Goal: Transaction & Acquisition: Purchase product/service

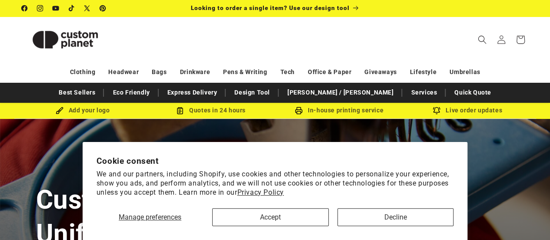
click at [395, 227] on section "Cookie consent We and our partners, including Shopify, use cookies and other te…" at bounding box center [275, 191] width 385 height 98
click at [395, 224] on button "Decline" at bounding box center [396, 217] width 116 height 18
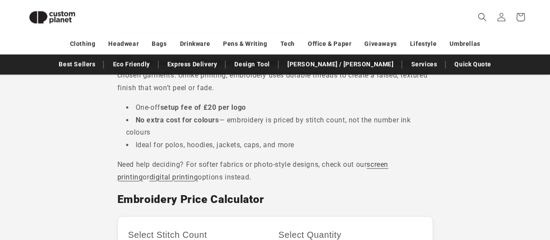
scroll to position [406, 0]
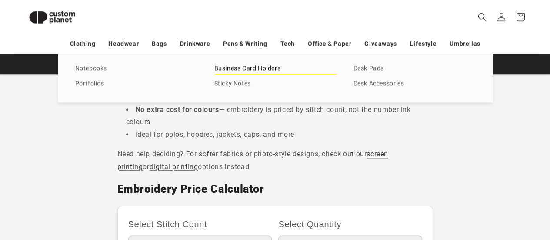
click at [262, 69] on link "Business Card Holders" at bounding box center [275, 69] width 122 height 12
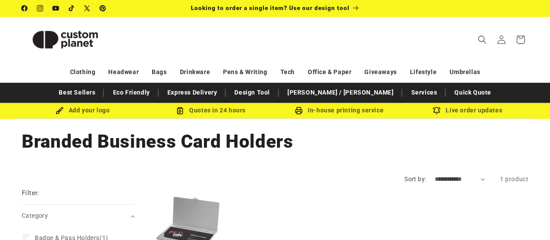
scroll to position [1, 0]
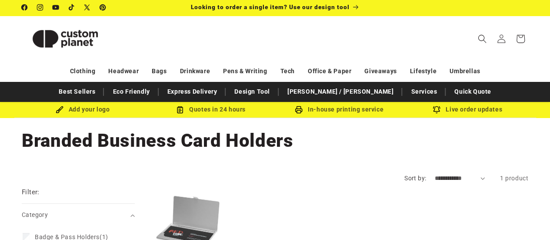
drag, startPoint x: 556, startPoint y: 43, endPoint x: 547, endPoint y: 38, distance: 10.3
click at [547, 38] on html "Skip to content Facebook Instagram YouTube TikTok X (Twitter) Pinterest Looking…" at bounding box center [275, 119] width 550 height 240
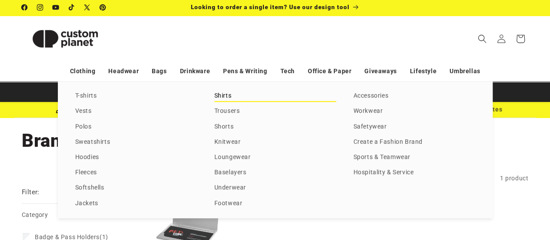
click at [221, 97] on link "Shirts" at bounding box center [275, 96] width 122 height 12
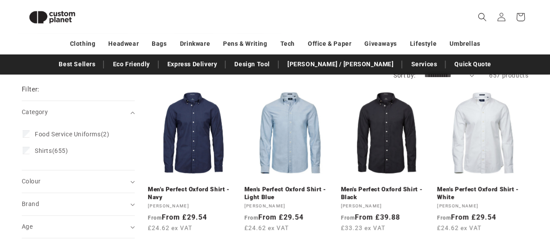
scroll to position [65, 0]
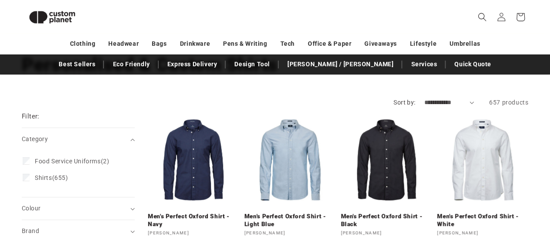
drag, startPoint x: 556, startPoint y: 25, endPoint x: 547, endPoint y: 37, distance: 15.2
click at [547, 37] on html "Skip to content Facebook Instagram YouTube TikTok X (Twitter) Pinterest Looking…" at bounding box center [275, 55] width 550 height 240
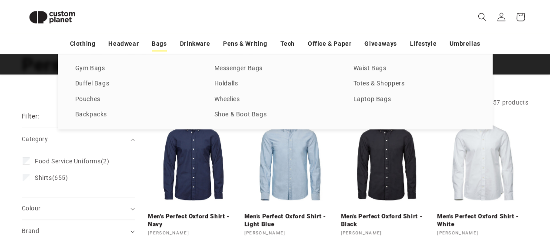
click at [157, 44] on link "Bags" at bounding box center [159, 43] width 15 height 15
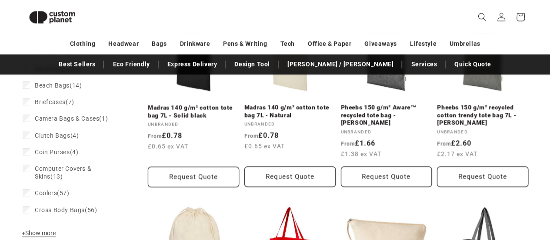
scroll to position [216, 0]
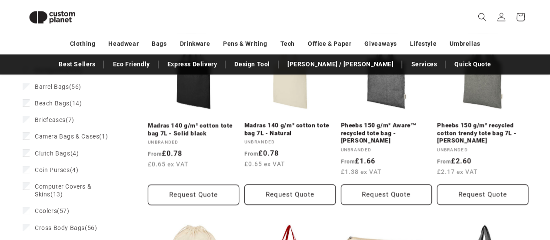
drag, startPoint x: 555, startPoint y: 17, endPoint x: 543, endPoint y: 39, distance: 24.9
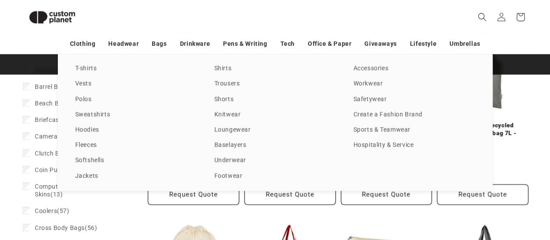
click at [28, 100] on div "T-shirts Vests Polos Sweatshirts Hoodies Fleeces Softshells Jackets Shirts Trou…" at bounding box center [275, 122] width 550 height 137
click at [26, 104] on div "T-shirts Vests Polos Sweatshirts Hoodies Fleeces Softshells Jackets Shirts Trou…" at bounding box center [275, 122] width 550 height 137
click at [2, 107] on div "T-shirts Vests Polos Sweatshirts Hoodies Fleeces Softshells Jackets Shirts Trou…" at bounding box center [275, 122] width 550 height 137
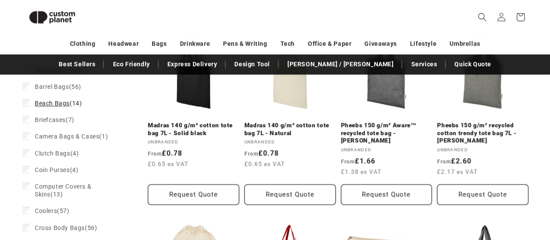
click at [25, 106] on label "Beach Bags (14) Beach Bags (14 products)" at bounding box center [76, 103] width 106 height 17
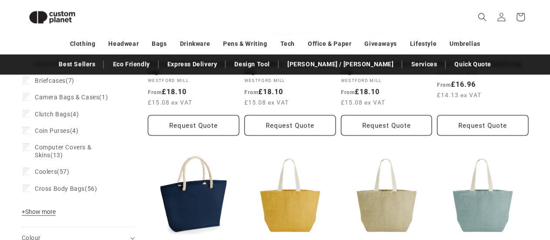
scroll to position [281, 0]
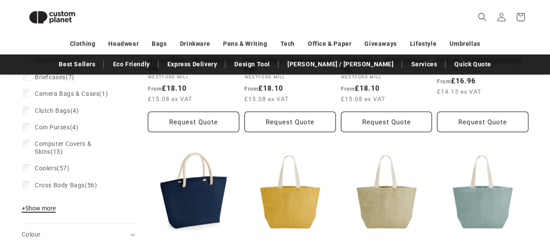
click at [38, 214] on button "+ Show more - Show less" at bounding box center [40, 210] width 37 height 12
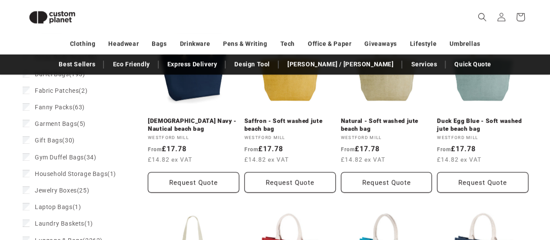
scroll to position [423, 0]
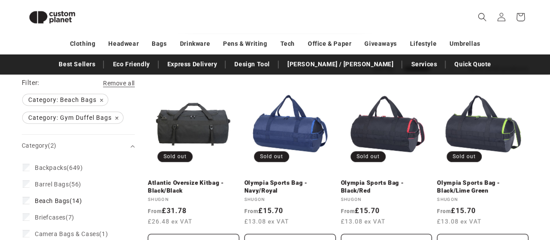
scroll to position [155, 0]
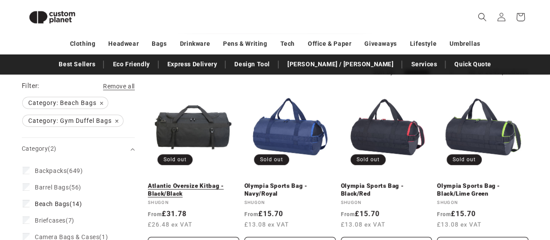
click at [232, 182] on link "Atlantic Oversize Kitbag - Black/Black" at bounding box center [193, 189] width 91 height 15
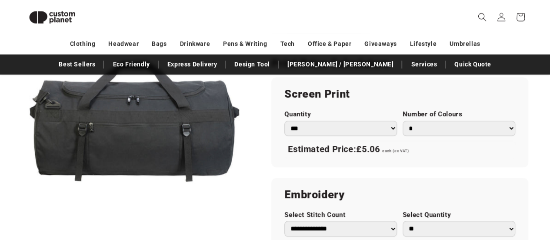
scroll to position [507, 0]
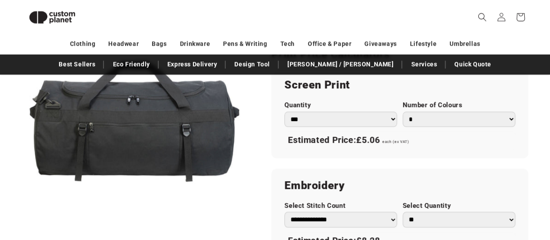
click at [379, 119] on select "*** *** *** **** **** **** ***** *****" at bounding box center [340, 118] width 113 height 15
click at [336, 121] on select "*** *** *** **** **** **** ***** *****" at bounding box center [340, 118] width 113 height 15
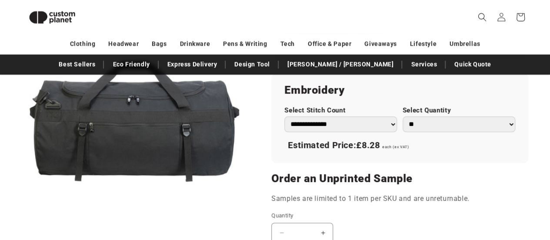
scroll to position [604, 0]
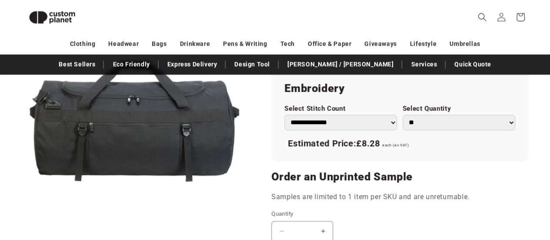
click at [358, 121] on select "**********" at bounding box center [340, 121] width 113 height 15
select select "**"
click at [284, 114] on select "**********" at bounding box center [340, 121] width 113 height 15
click at [408, 127] on select "** ** *** *** *** **** **** ****" at bounding box center [459, 121] width 113 height 15
click at [403, 114] on select "** ** *** *** *** **** **** ****" at bounding box center [459, 121] width 113 height 15
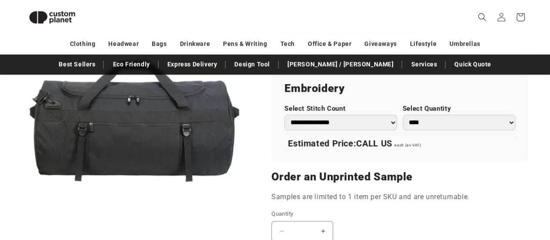
click at [423, 123] on select "** ** *** *** *** **** **** ****" at bounding box center [459, 121] width 113 height 15
select select "*"
click at [403, 114] on select "** ** *** *** *** **** **** ****" at bounding box center [459, 121] width 113 height 15
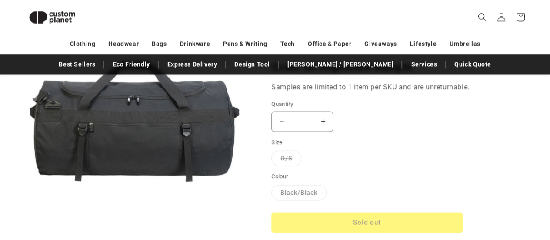
scroll to position [715, 0]
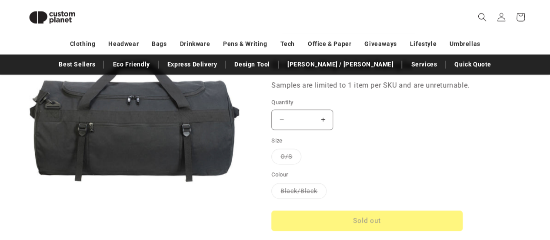
click at [324, 119] on button "Increase quantity for Atlantic Oversize Kitbag - Black/Black" at bounding box center [323, 119] width 20 height 20
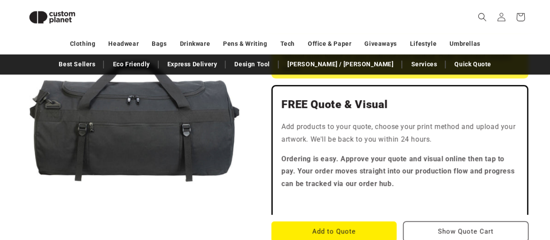
scroll to position [225, 0]
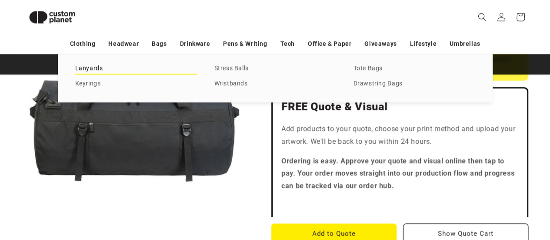
click at [97, 67] on link "Lanyards" at bounding box center [136, 69] width 122 height 12
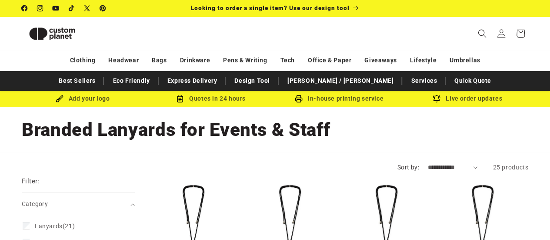
click at [550, 20] on html "Skip to content Facebook Instagram YouTube TikTok X (Twitter) Pinterest Looking…" at bounding box center [275, 120] width 550 height 240
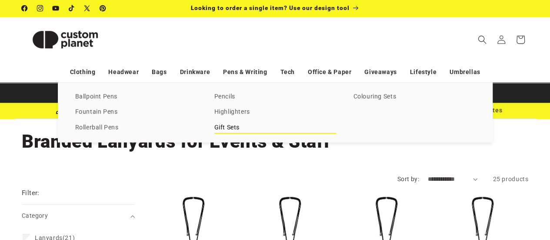
click at [225, 123] on link "Gift Sets" at bounding box center [275, 128] width 122 height 12
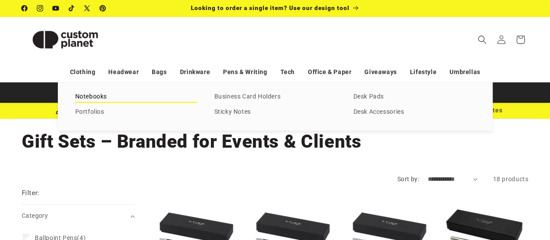
click at [102, 96] on link "Notebooks" at bounding box center [136, 97] width 122 height 12
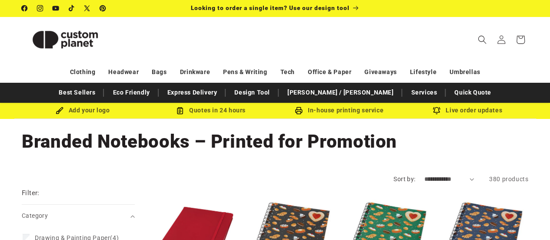
drag, startPoint x: 555, startPoint y: 18, endPoint x: 555, endPoint y: -10, distance: 27.8
click at [550, 0] on html "Skip to content Facebook Instagram YouTube TikTok X (Twitter) Pinterest Looking…" at bounding box center [275, 120] width 550 height 240
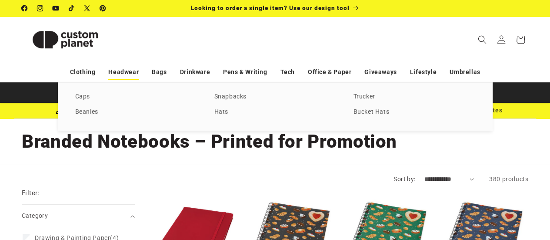
click at [117, 69] on link "Headwear" at bounding box center [123, 71] width 30 height 15
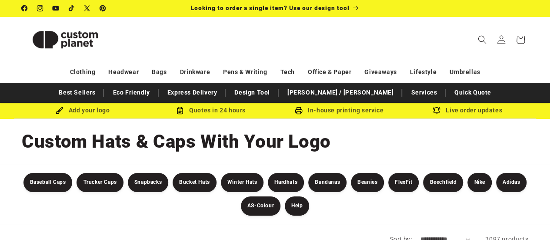
click at [550, 17] on html "Skip to content Facebook Instagram YouTube TikTok X (Twitter) Pinterest Looking…" at bounding box center [275, 120] width 550 height 240
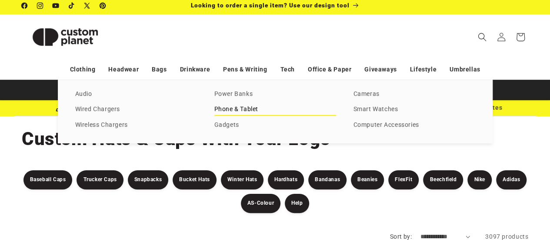
click at [254, 109] on link "Phone & Tablet" at bounding box center [275, 110] width 122 height 12
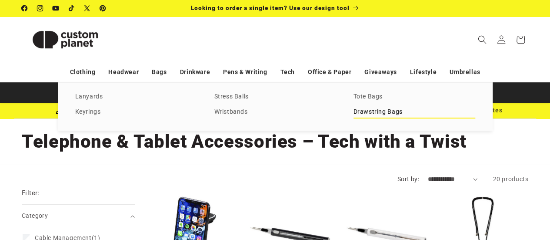
click at [369, 114] on link "Drawstring Bags" at bounding box center [415, 112] width 122 height 12
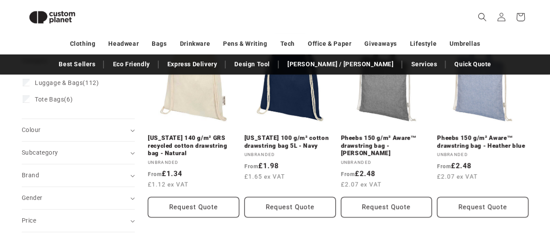
scroll to position [135, 0]
